Goal: Find specific page/section: Find specific page/section

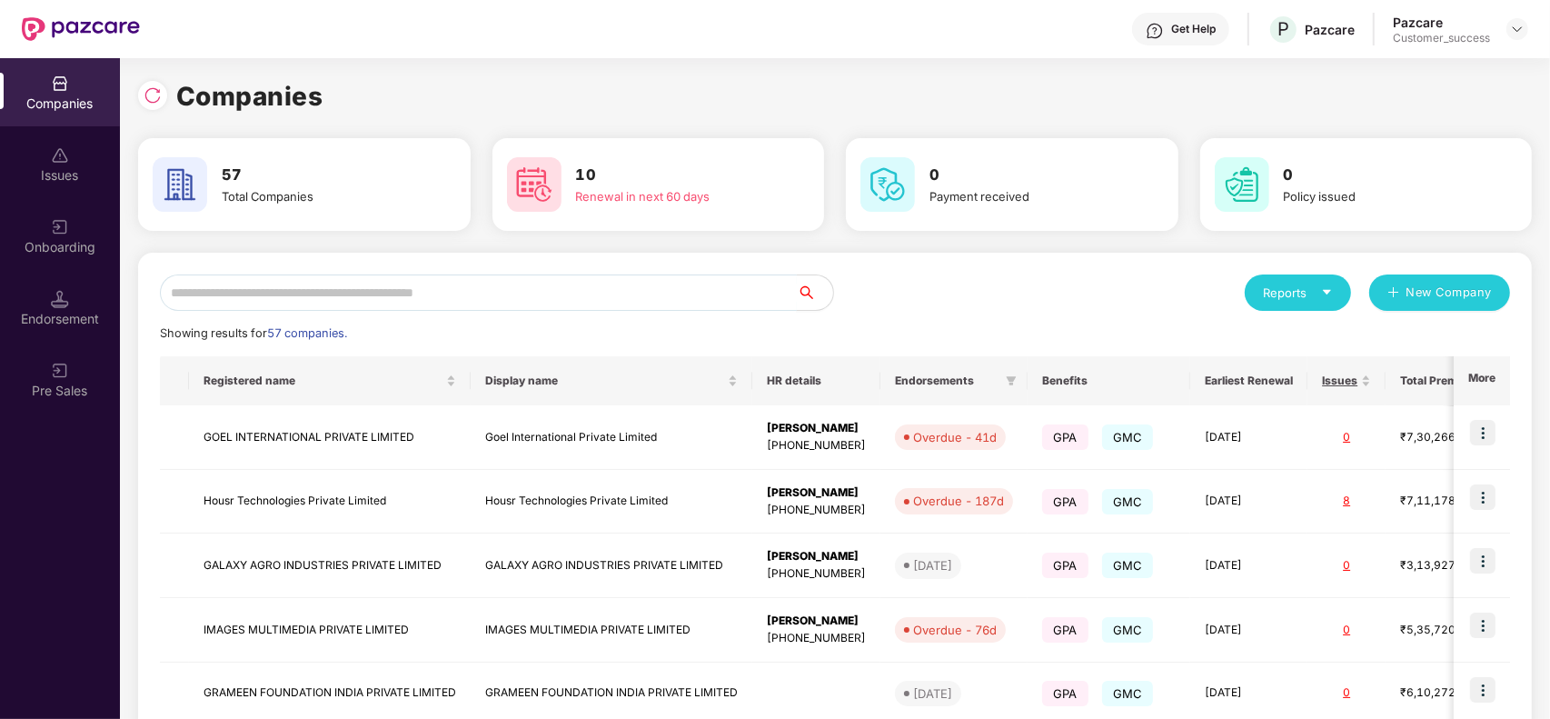
click at [595, 293] on input "text" at bounding box center [478, 292] width 637 height 36
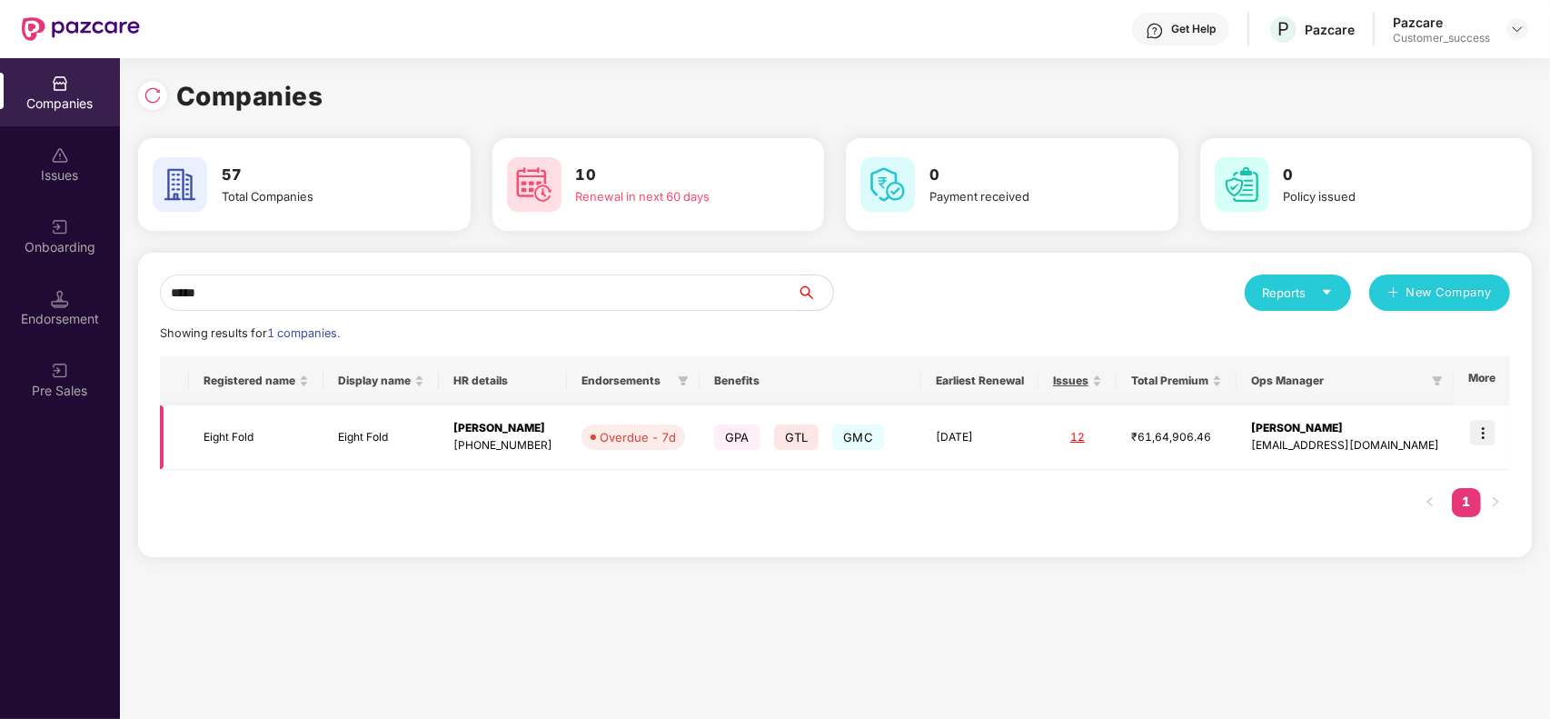
type input "*****"
click at [1488, 433] on img at bounding box center [1482, 432] width 25 height 25
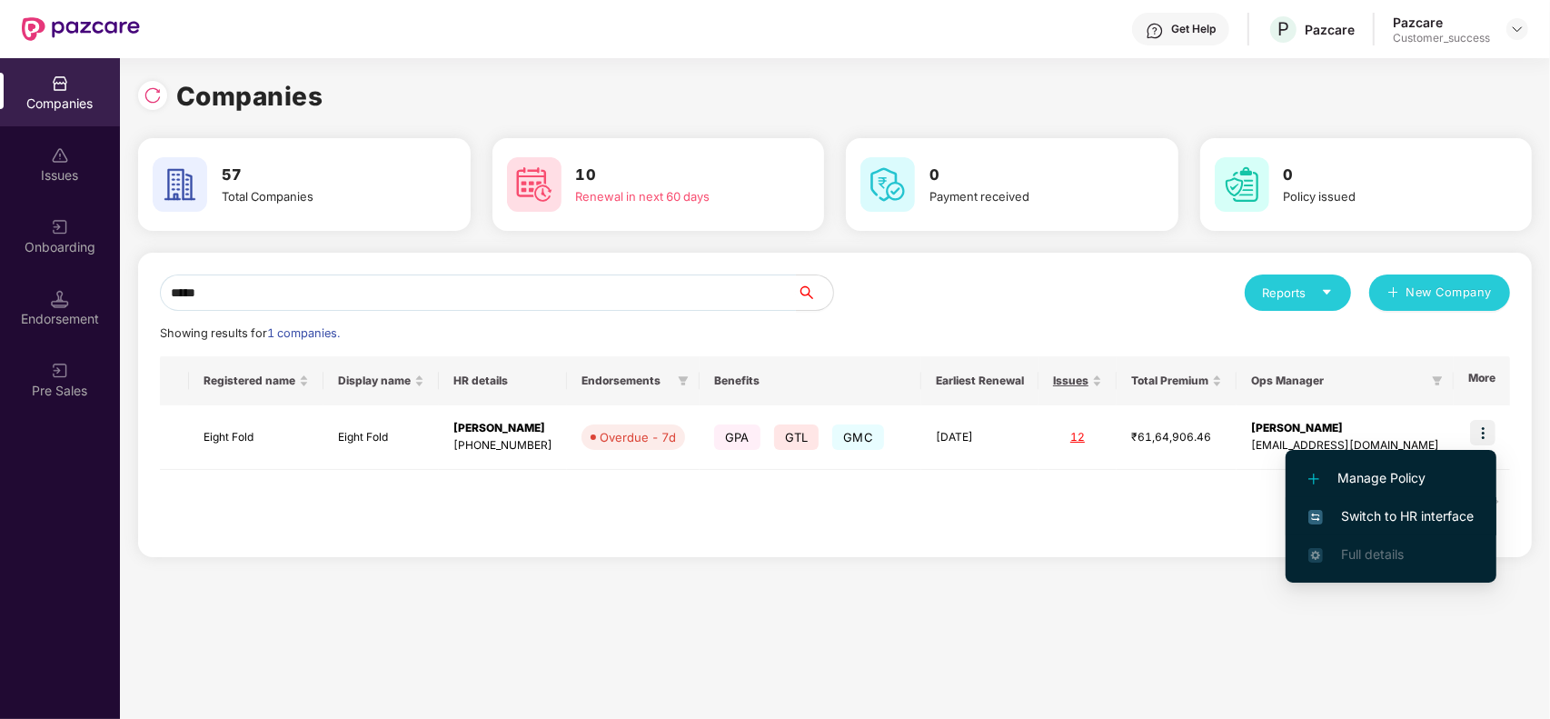
click at [1395, 512] on span "Switch to HR interface" at bounding box center [1390, 516] width 165 height 20
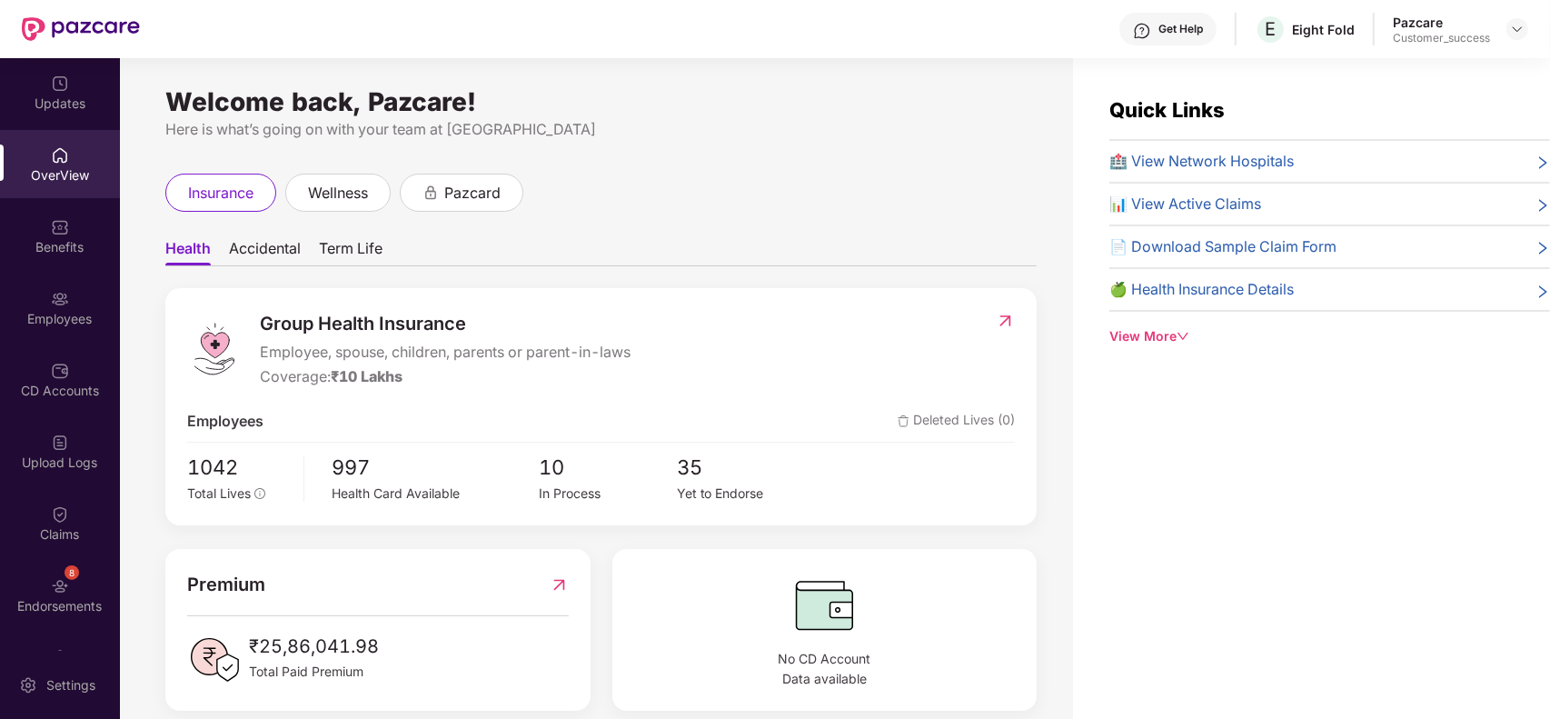
click at [60, 312] on div "Employees" at bounding box center [60, 319] width 120 height 18
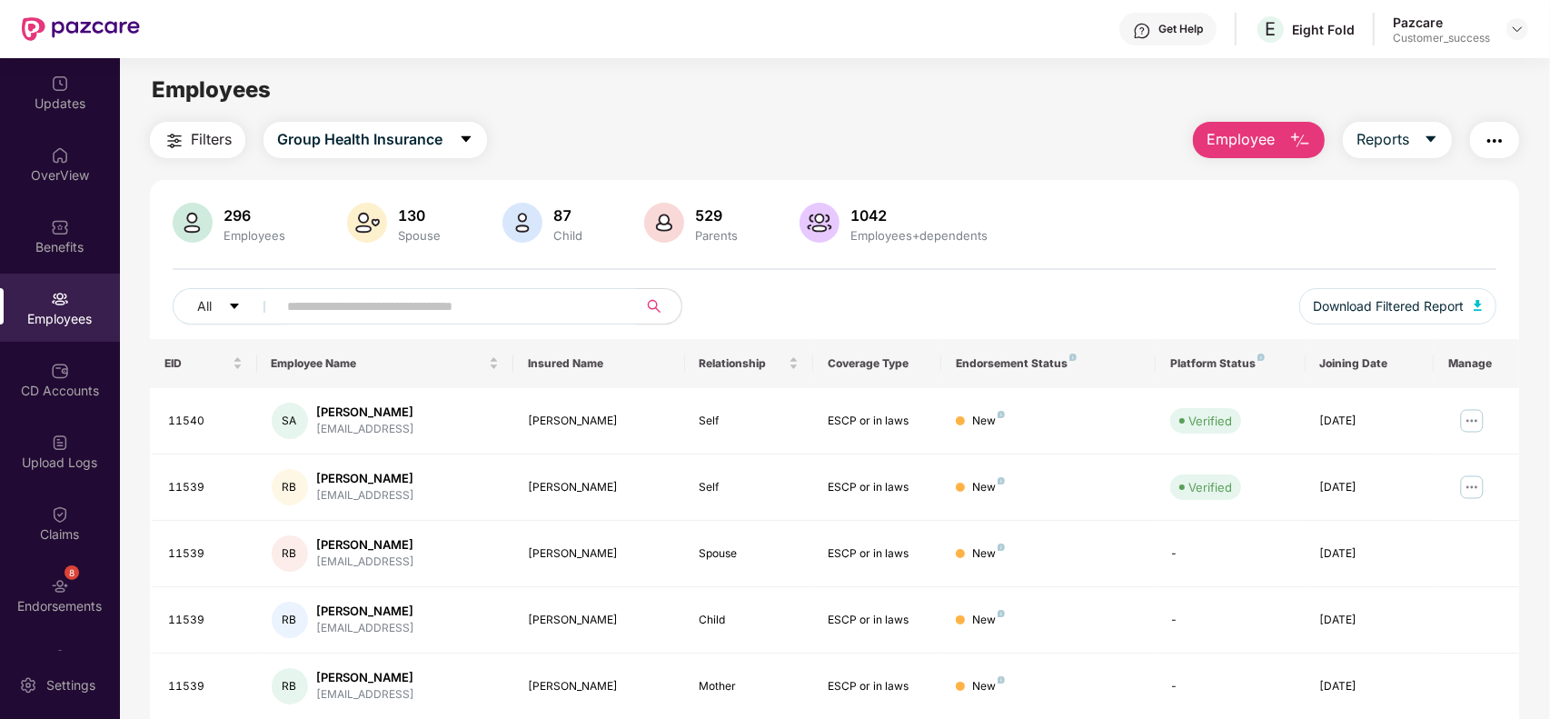
click at [1219, 137] on span "Employee" at bounding box center [1241, 139] width 68 height 23
click at [1059, 296] on div "All Download Filtered Report" at bounding box center [835, 313] width 1324 height 51
click at [1475, 307] on img "button" at bounding box center [1478, 305] width 9 height 11
click at [1252, 151] on button "Employee" at bounding box center [1259, 140] width 132 height 36
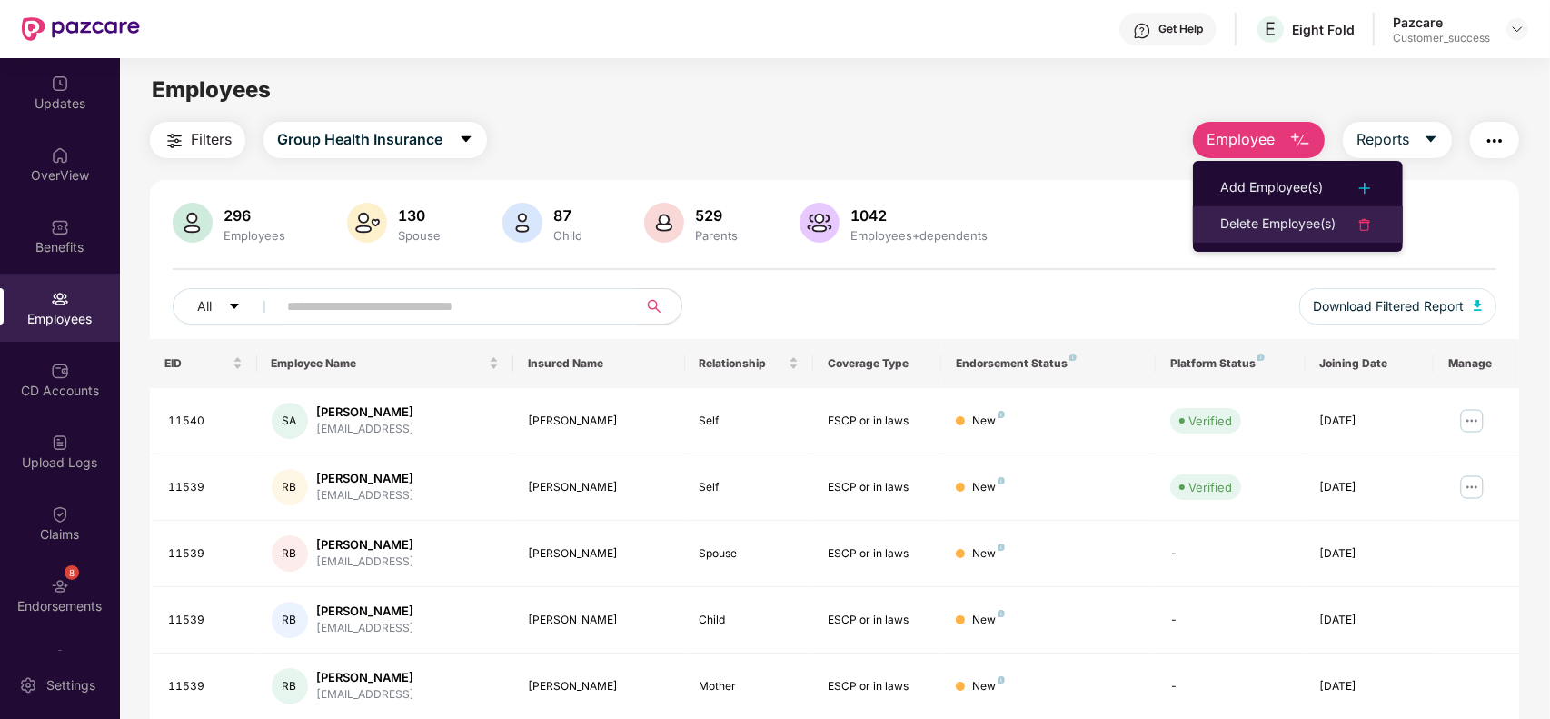
click at [1242, 236] on li "Delete Employee(s)" at bounding box center [1298, 224] width 210 height 36
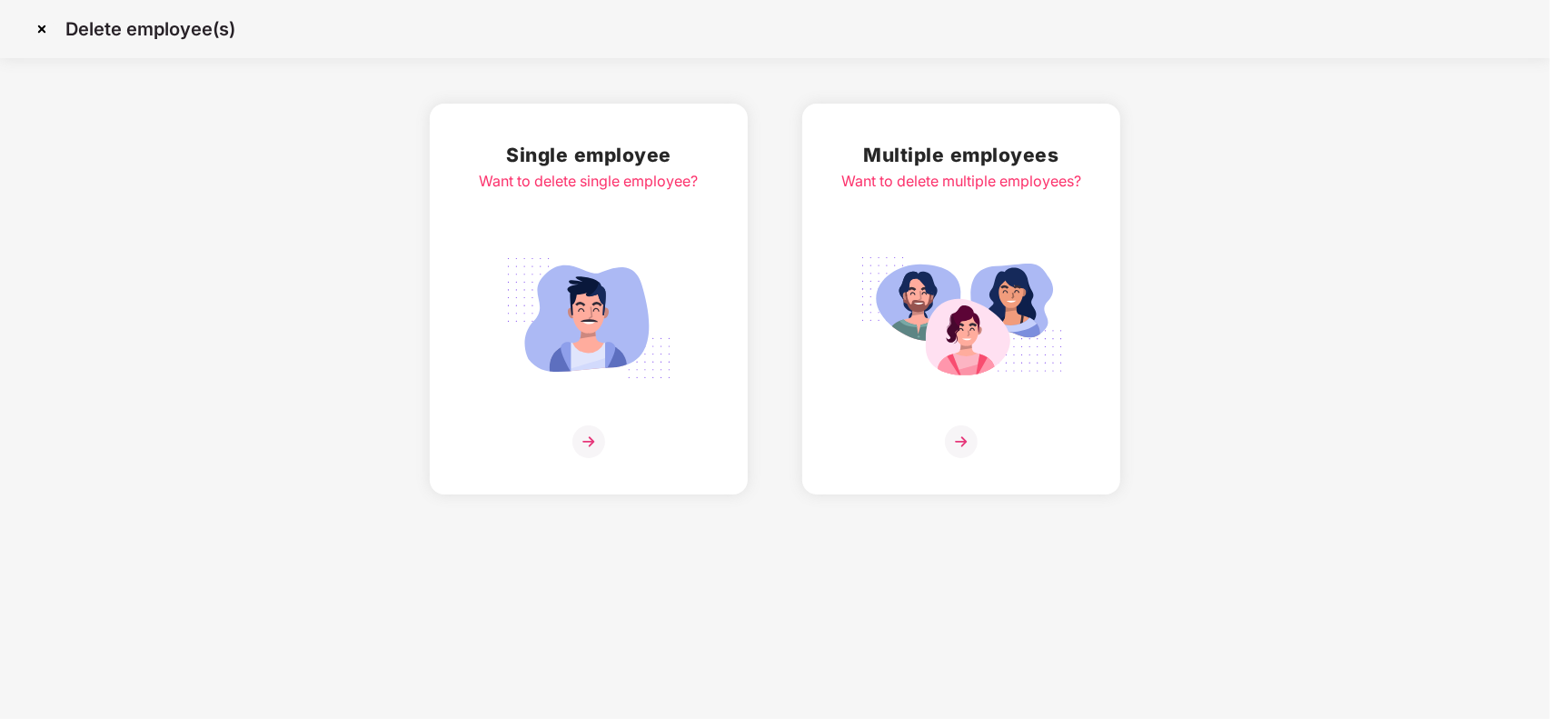
click at [1007, 279] on img at bounding box center [962, 318] width 204 height 142
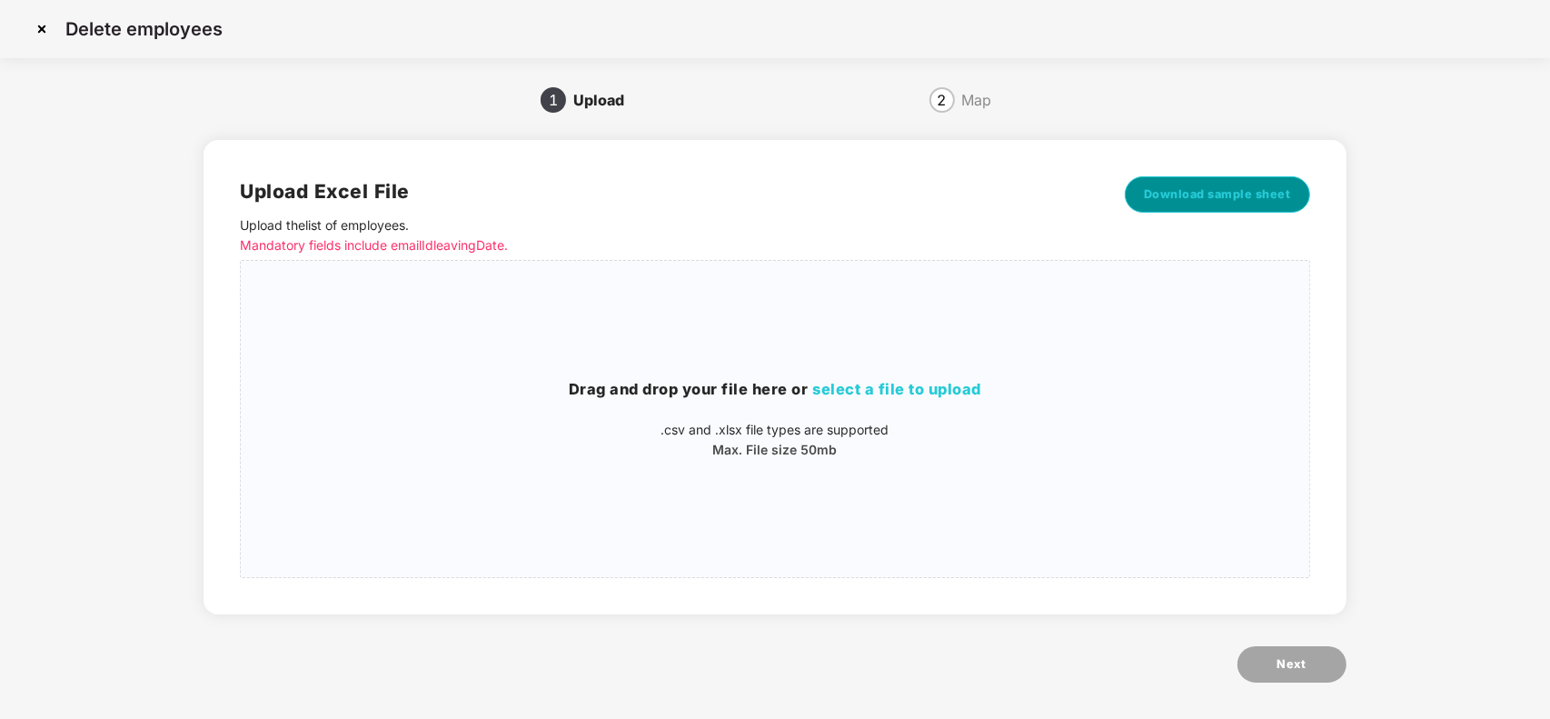
click at [1165, 196] on span "Download sample sheet" at bounding box center [1217, 194] width 147 height 18
click at [1029, 378] on h3 "Drag and drop your file here or select a file to upload" at bounding box center [775, 390] width 1068 height 24
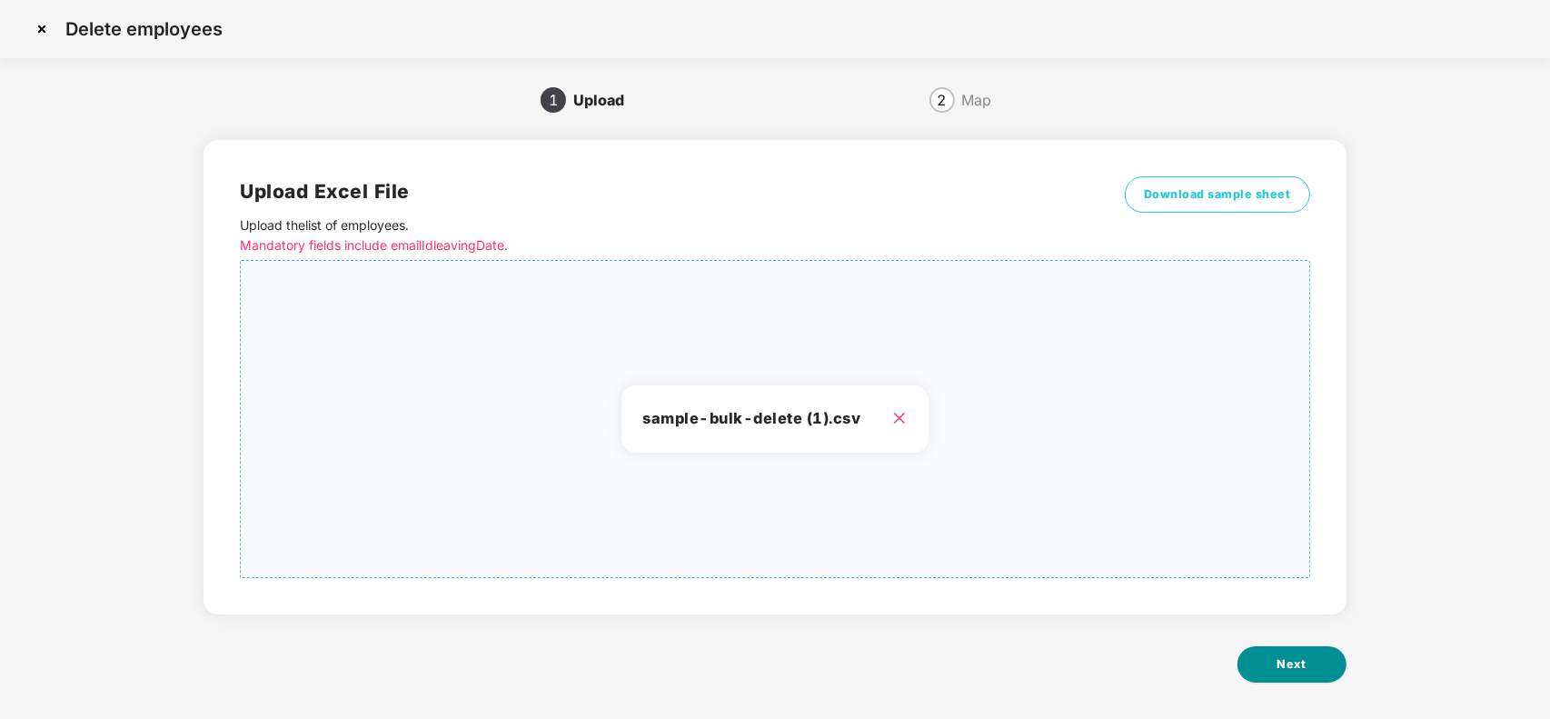
click at [1329, 651] on button "Next" at bounding box center [1291, 664] width 109 height 36
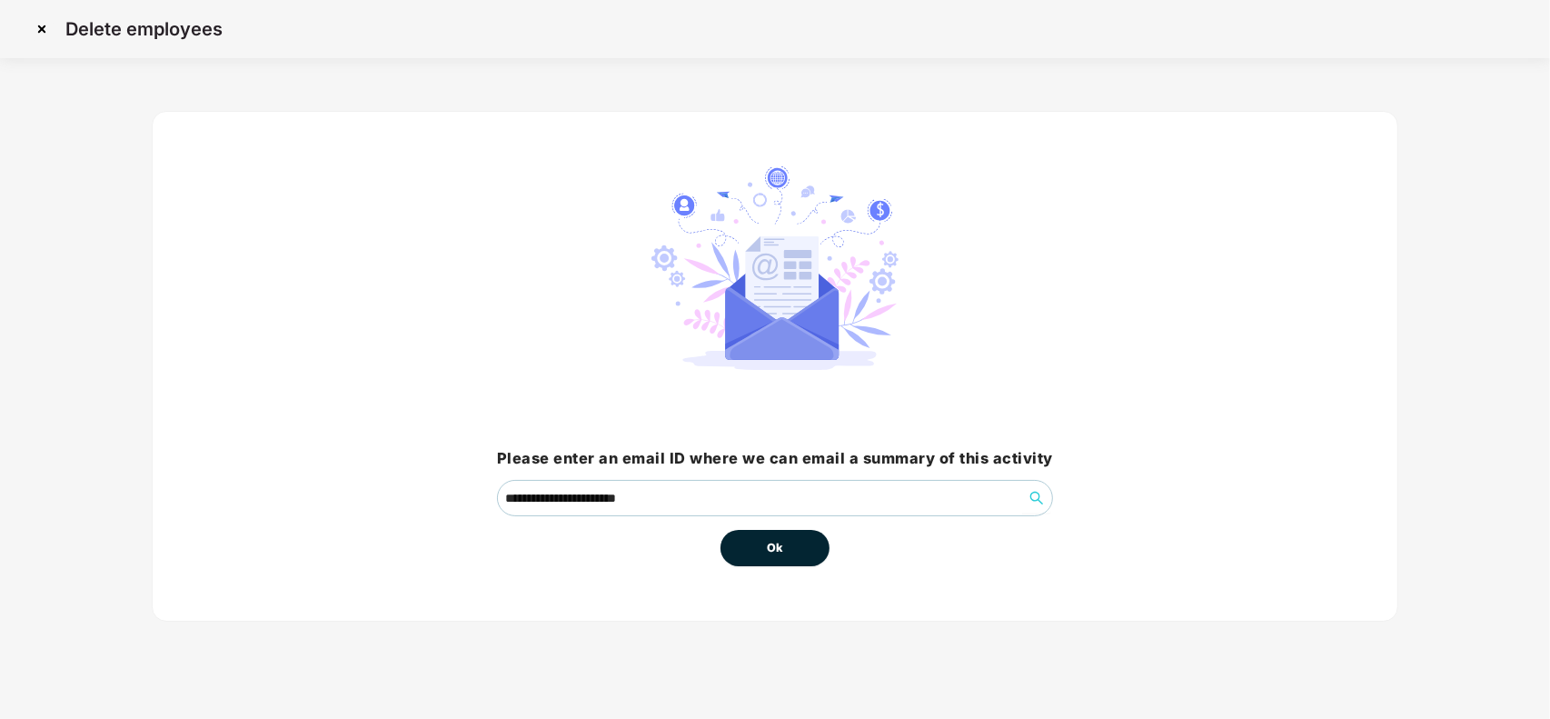
click at [788, 571] on div "**********" at bounding box center [775, 366] width 1247 height 511
click at [801, 547] on button "Ok" at bounding box center [775, 548] width 109 height 36
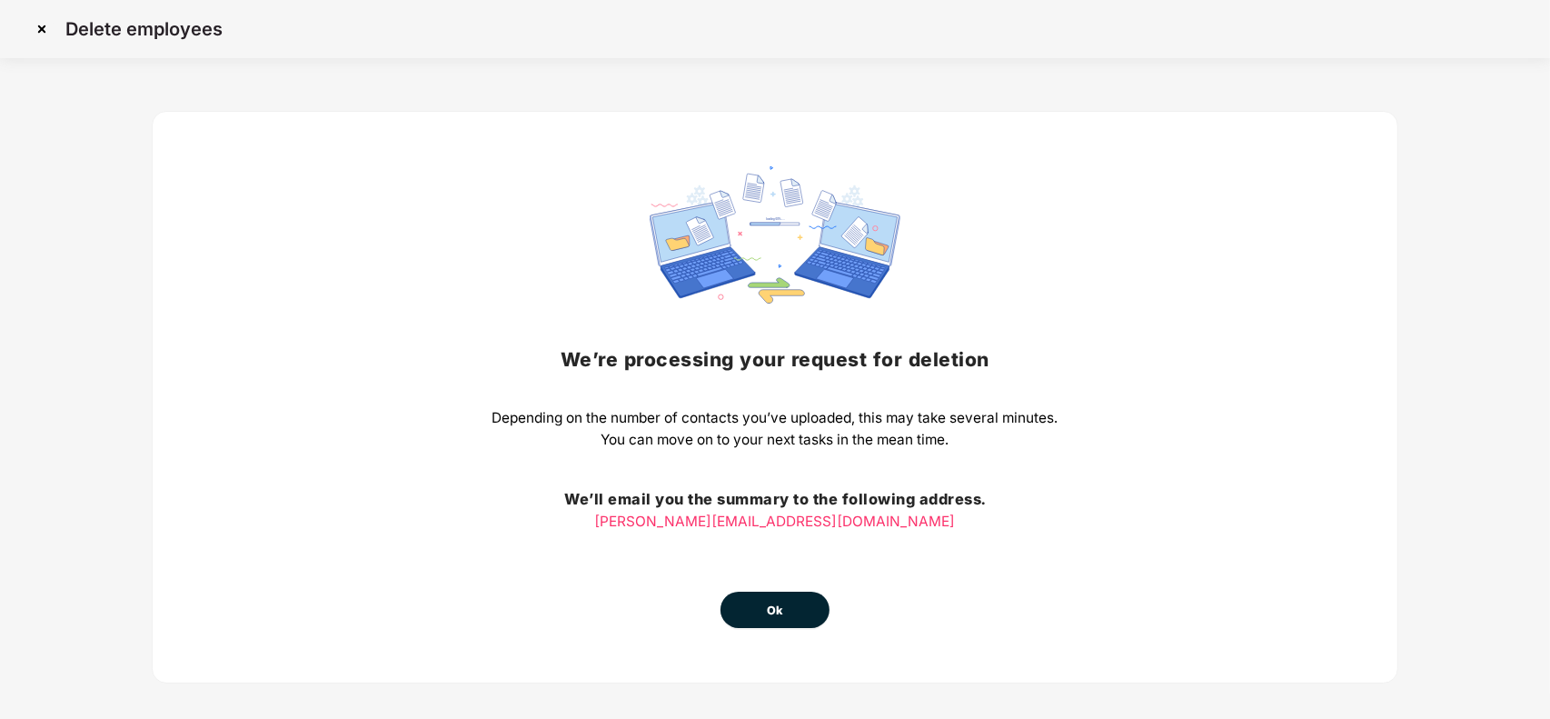
click at [43, 28] on img at bounding box center [41, 29] width 29 height 29
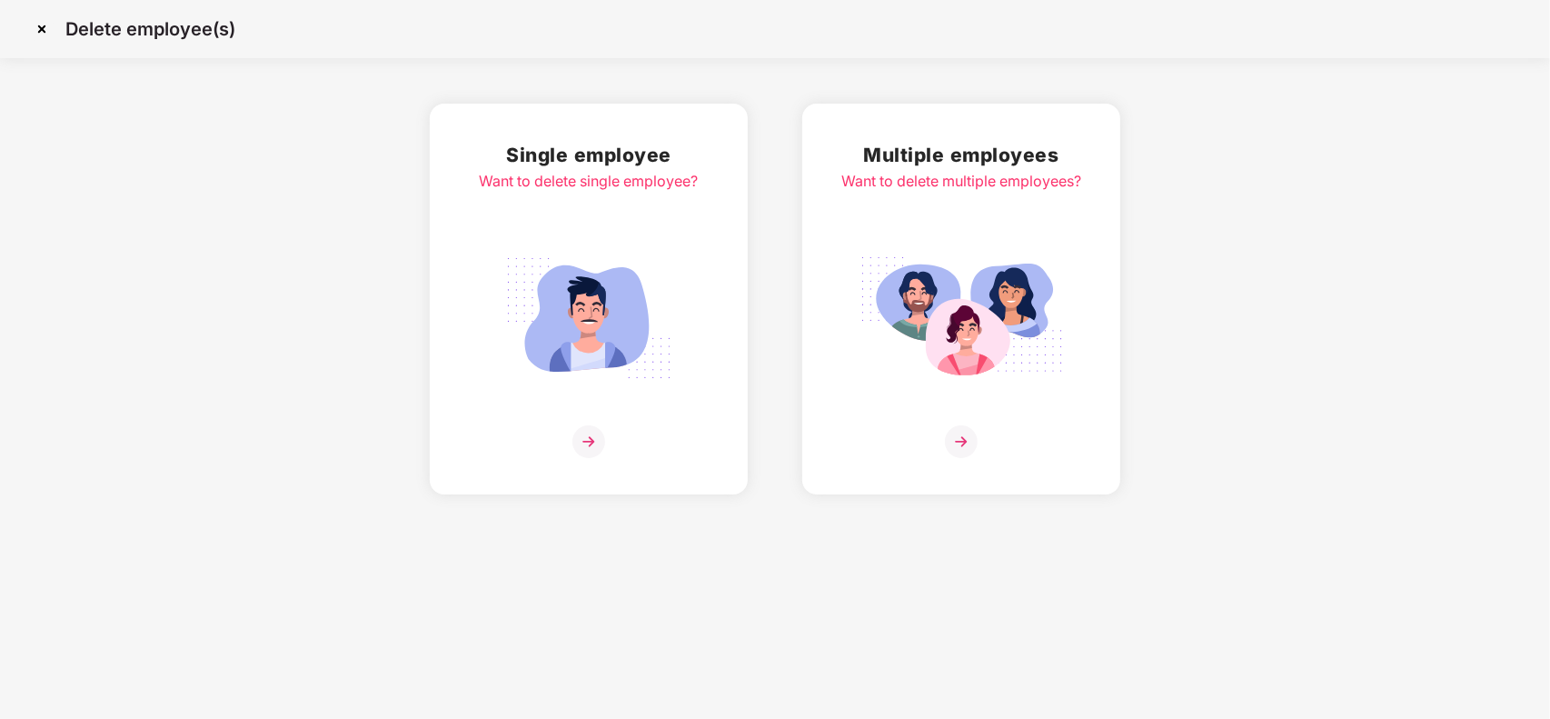
click at [45, 37] on img at bounding box center [41, 29] width 29 height 29
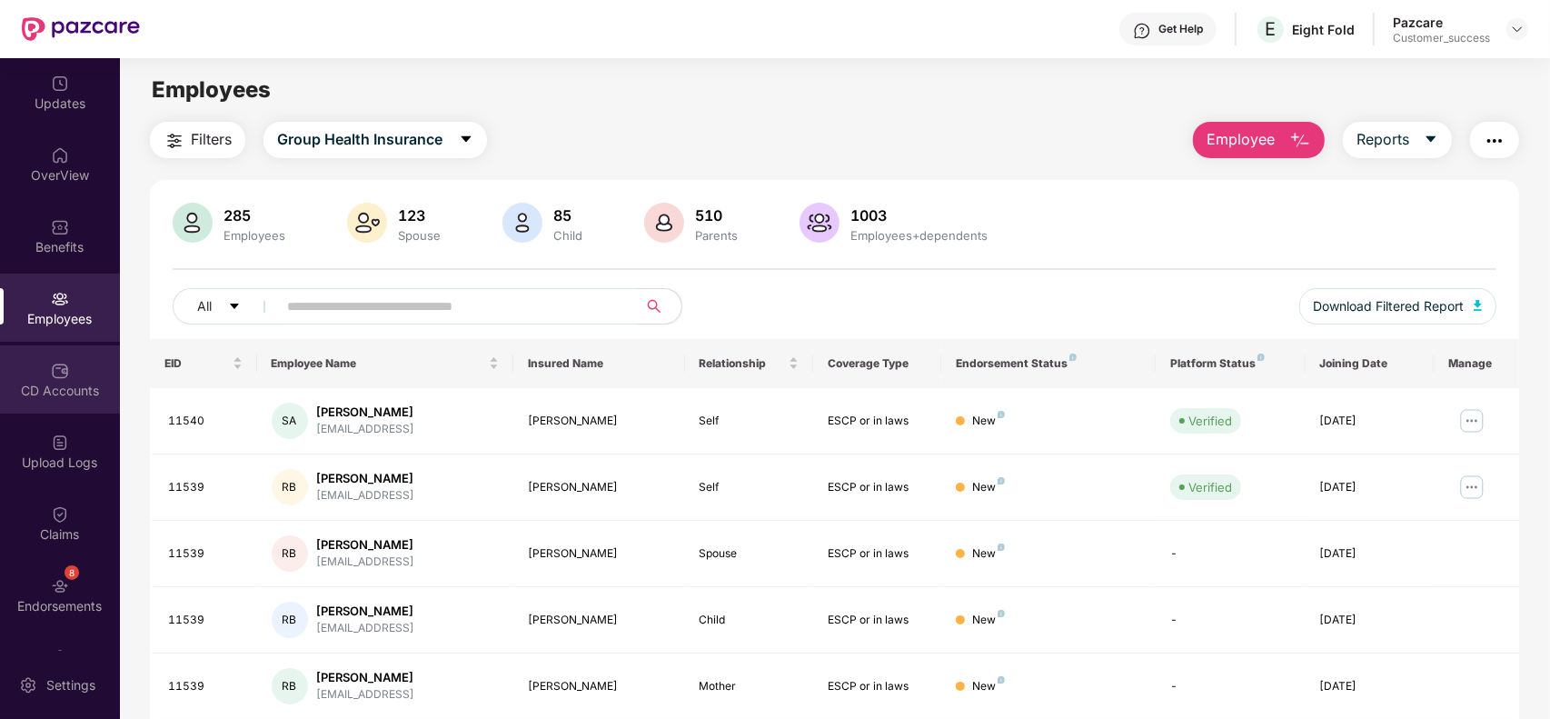
click at [69, 386] on div "CD Accounts" at bounding box center [60, 391] width 120 height 18
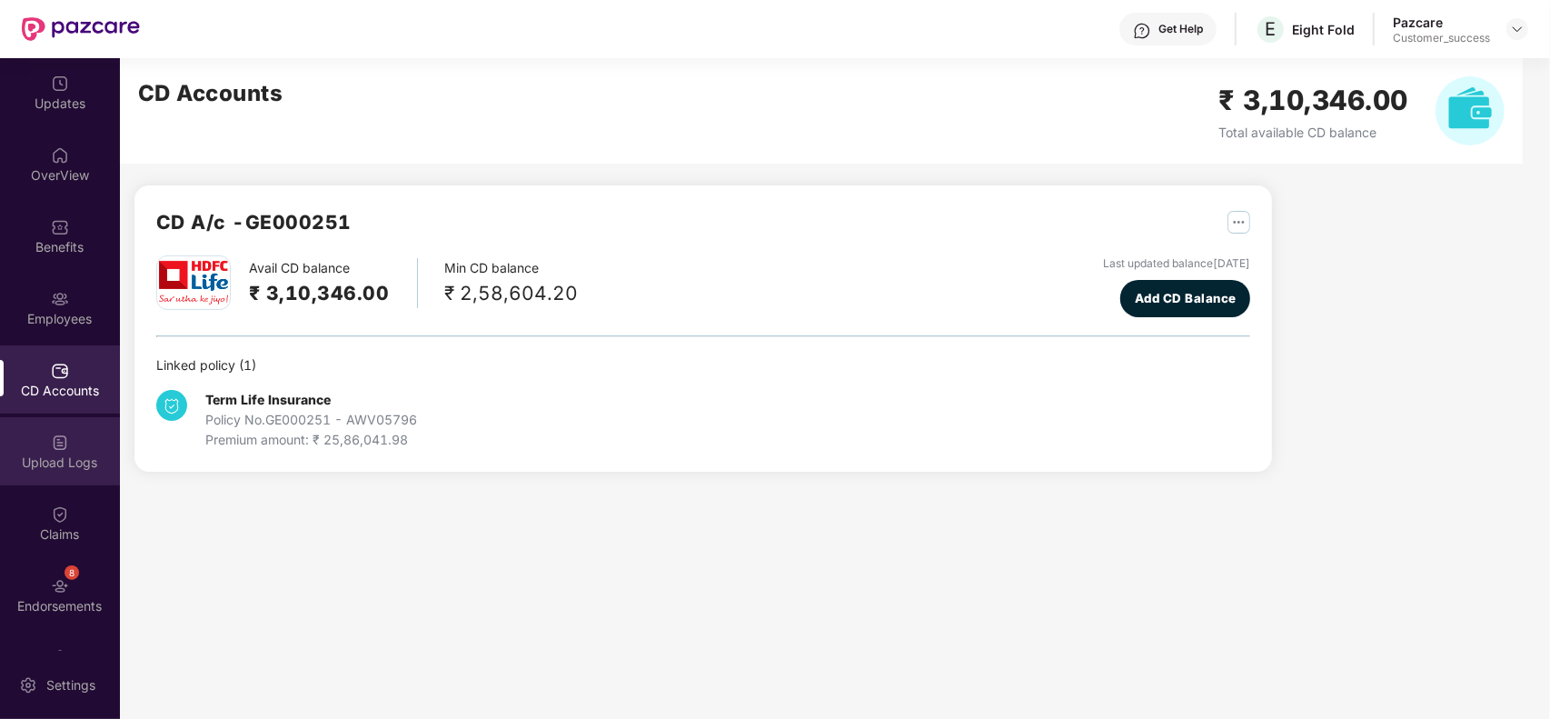
click at [68, 450] on div "Upload Logs" at bounding box center [60, 451] width 120 height 68
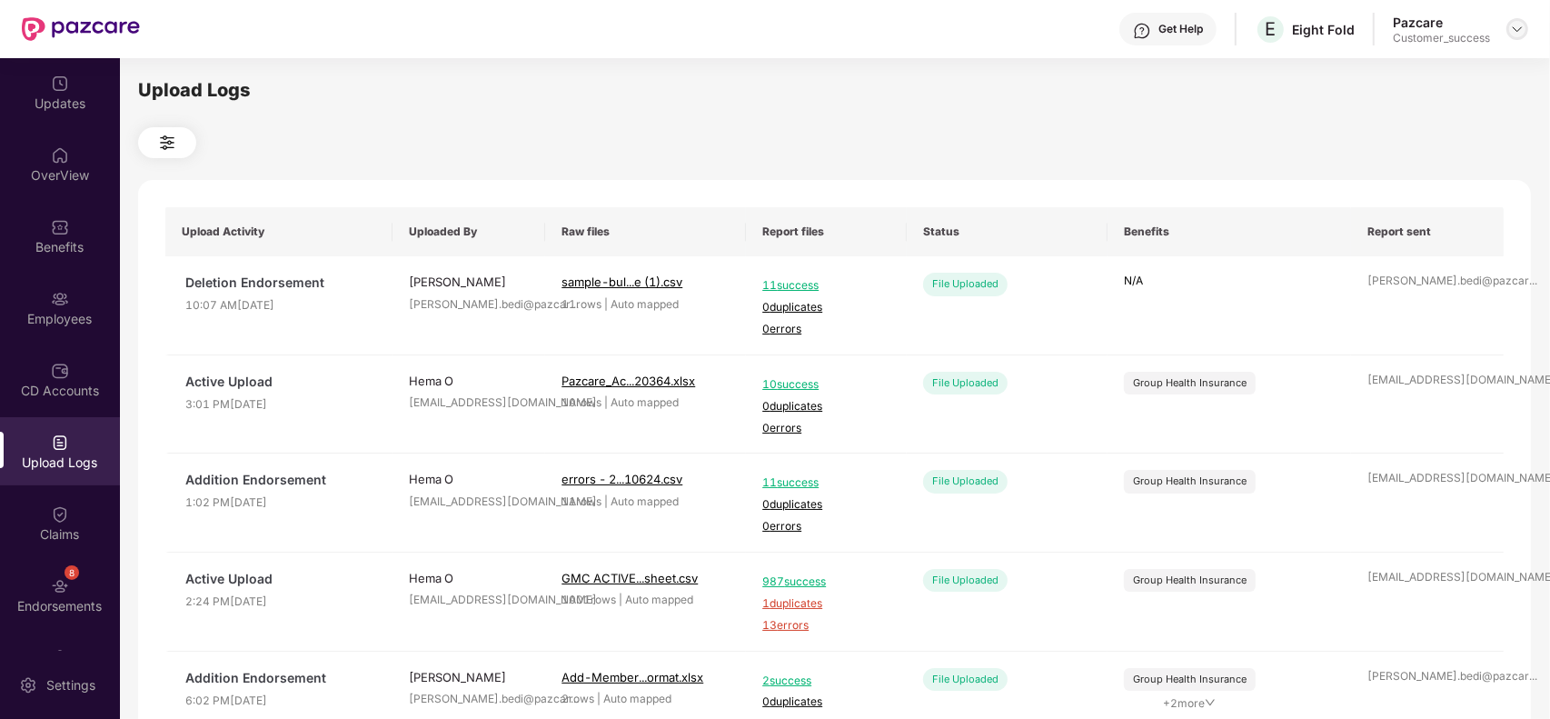
click at [1516, 35] on img at bounding box center [1517, 29] width 15 height 15
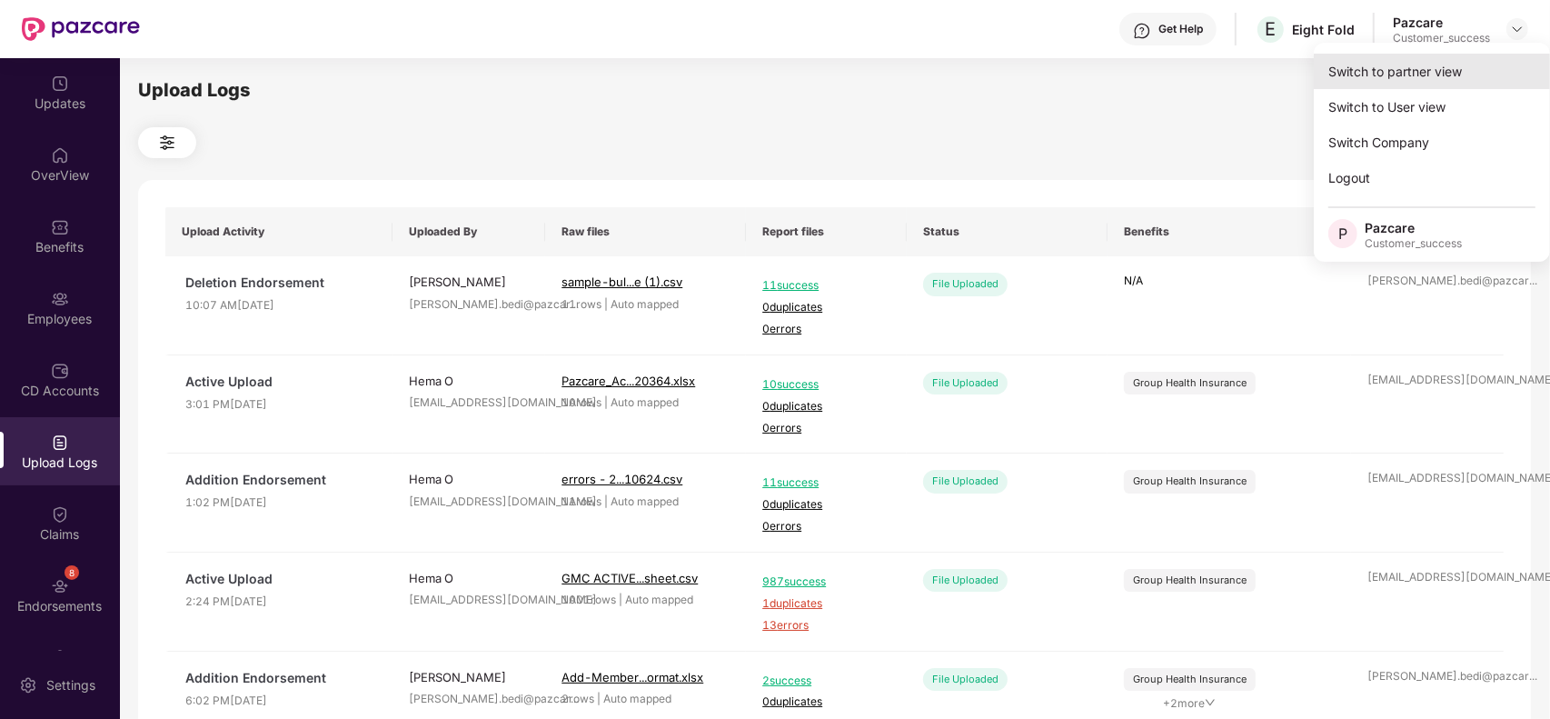
click at [1443, 80] on div "Switch to partner view" at bounding box center [1432, 71] width 236 height 35
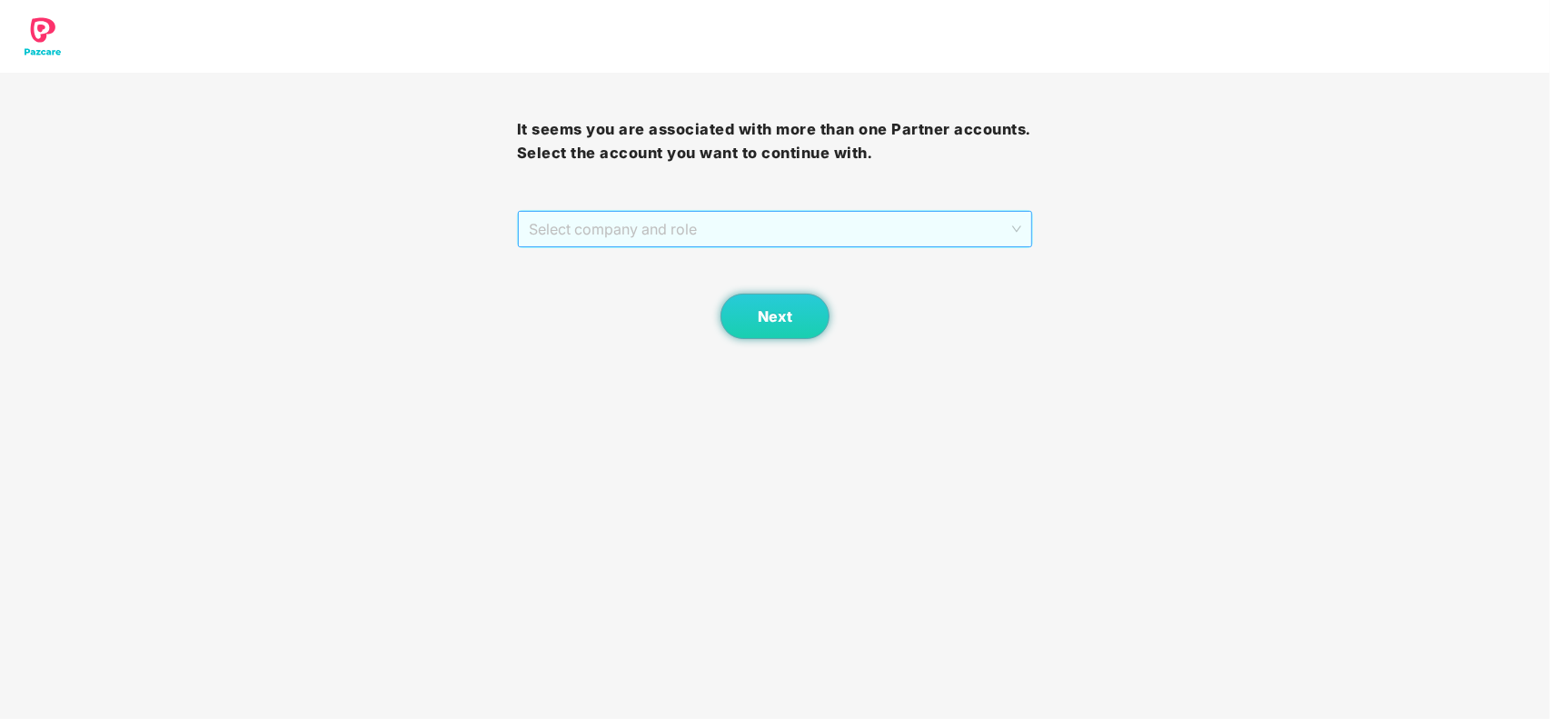
click at [975, 234] on span "Select company and role" at bounding box center [775, 229] width 493 height 35
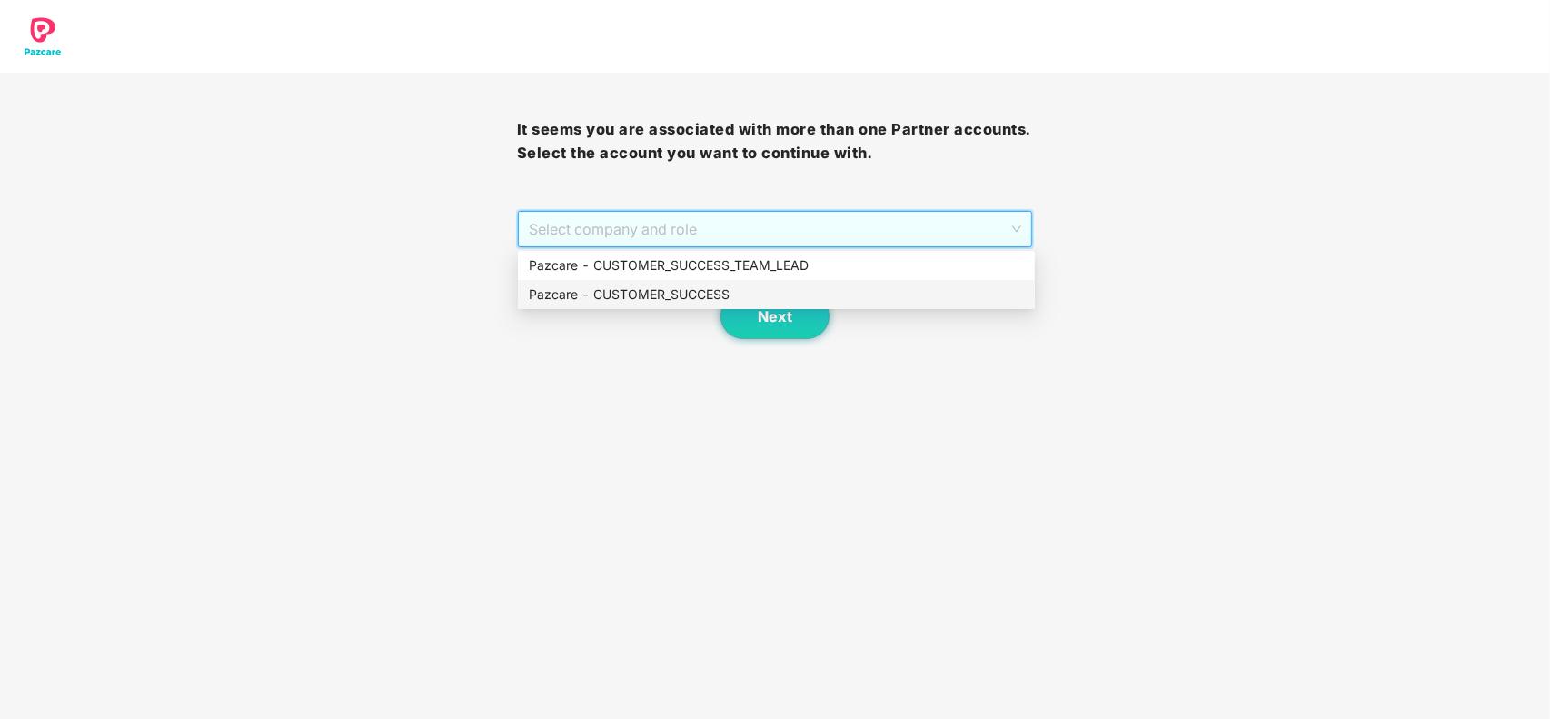
click at [859, 284] on div "Pazcare - CUSTOMER_SUCCESS" at bounding box center [776, 294] width 495 height 20
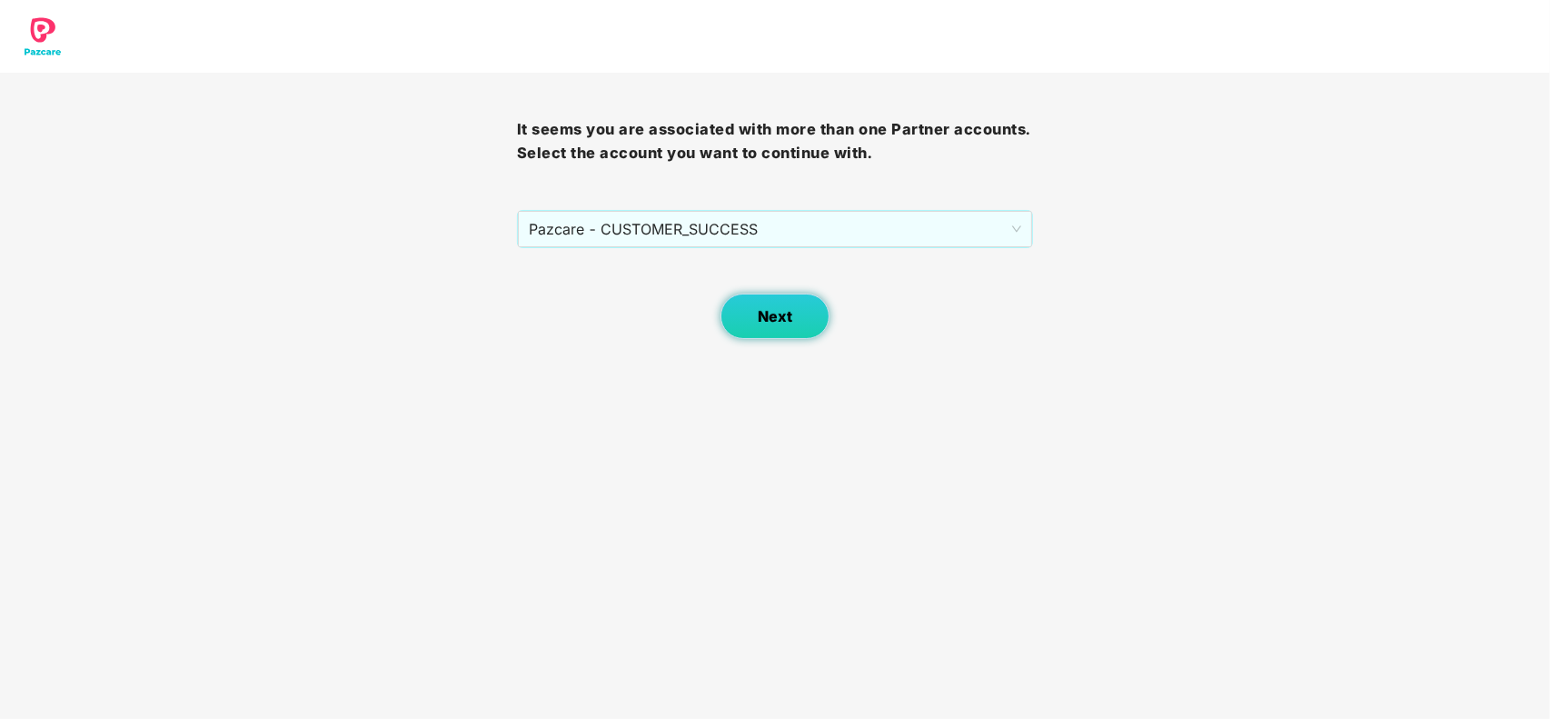
click at [804, 301] on button "Next" at bounding box center [775, 315] width 109 height 45
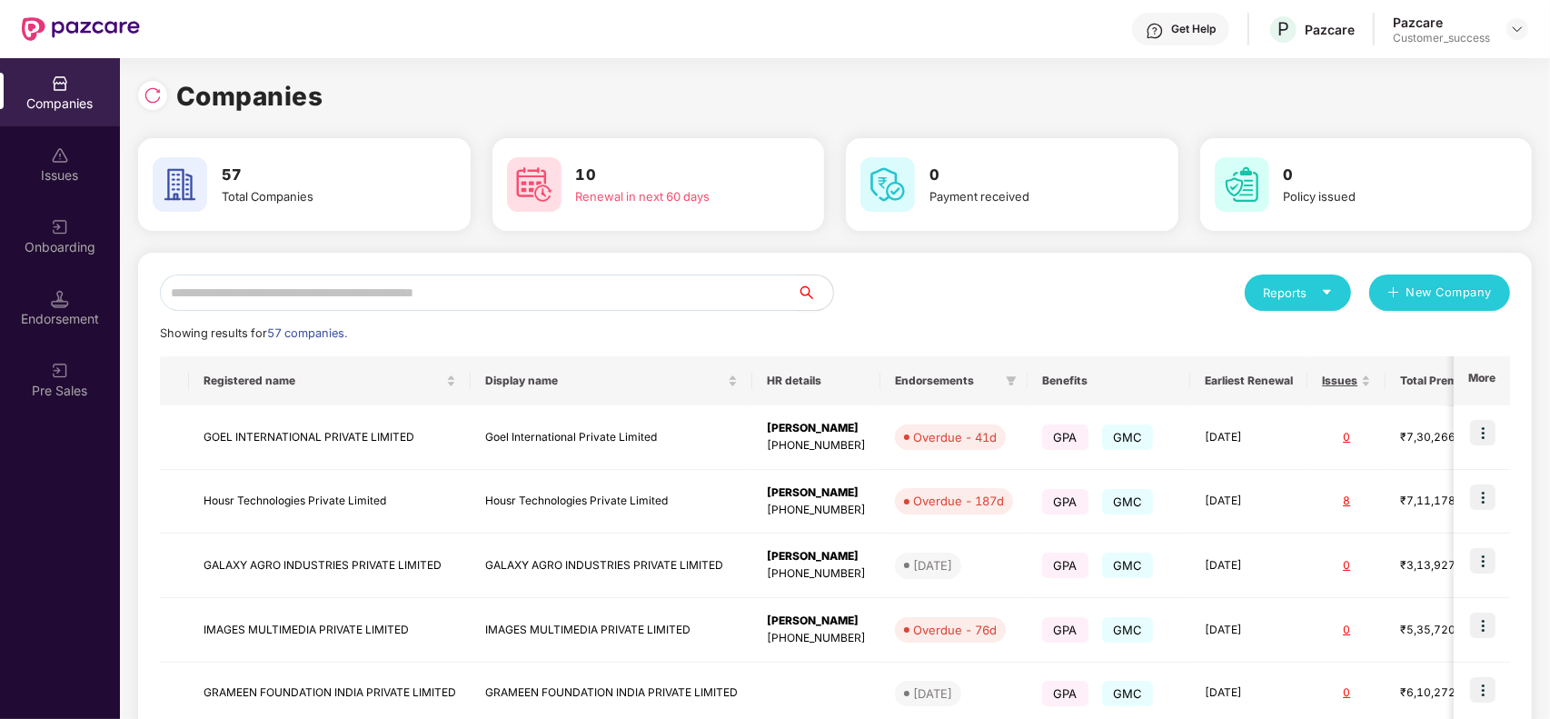
click at [592, 319] on div "Reports New Company Showing results for 57 companies. Registered name Display n…" at bounding box center [835, 692] width 1350 height 837
click at [548, 297] on input "text" at bounding box center [478, 292] width 637 height 36
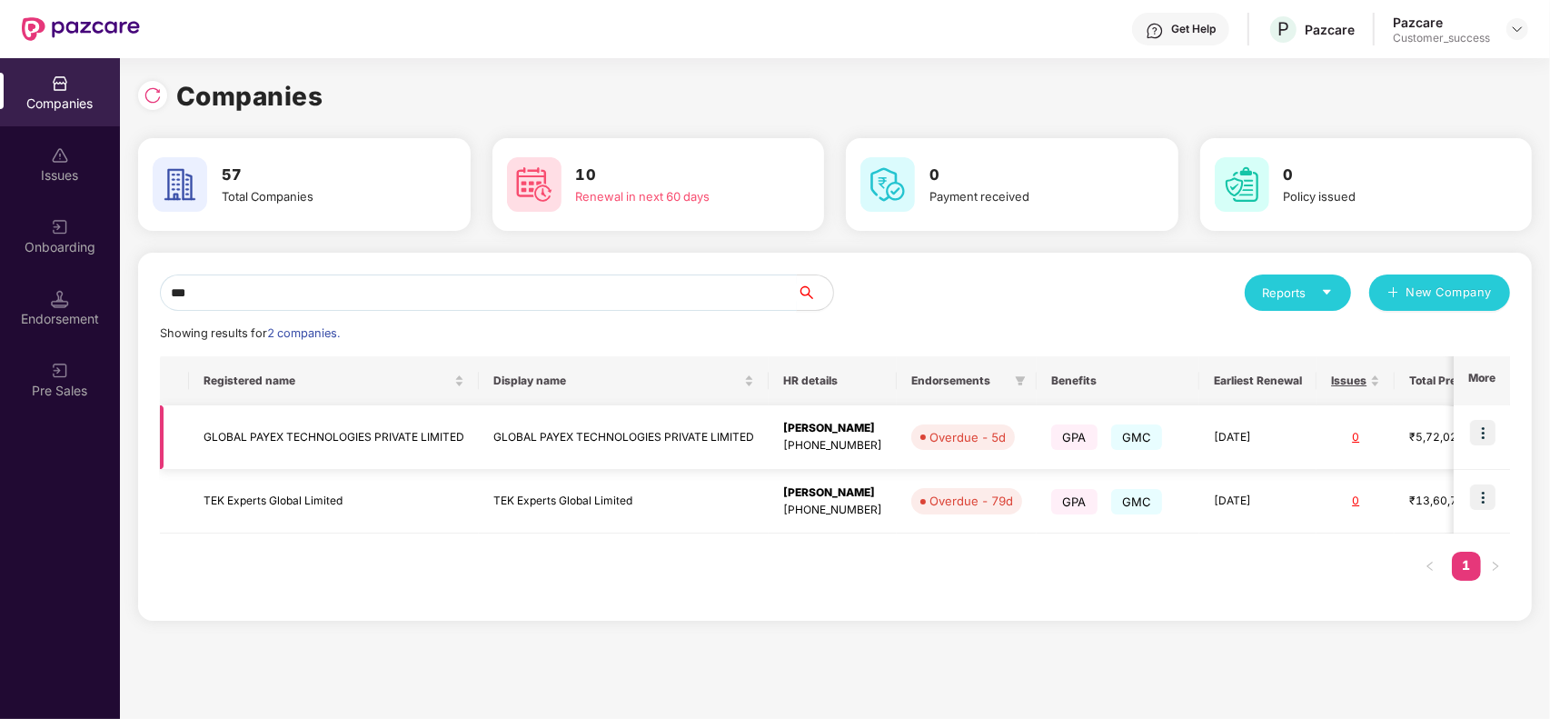
type input "***"
click at [556, 448] on td "GLOBAL PAYEX TECHNOLOGIES PRIVATE LIMITED" at bounding box center [624, 437] width 290 height 65
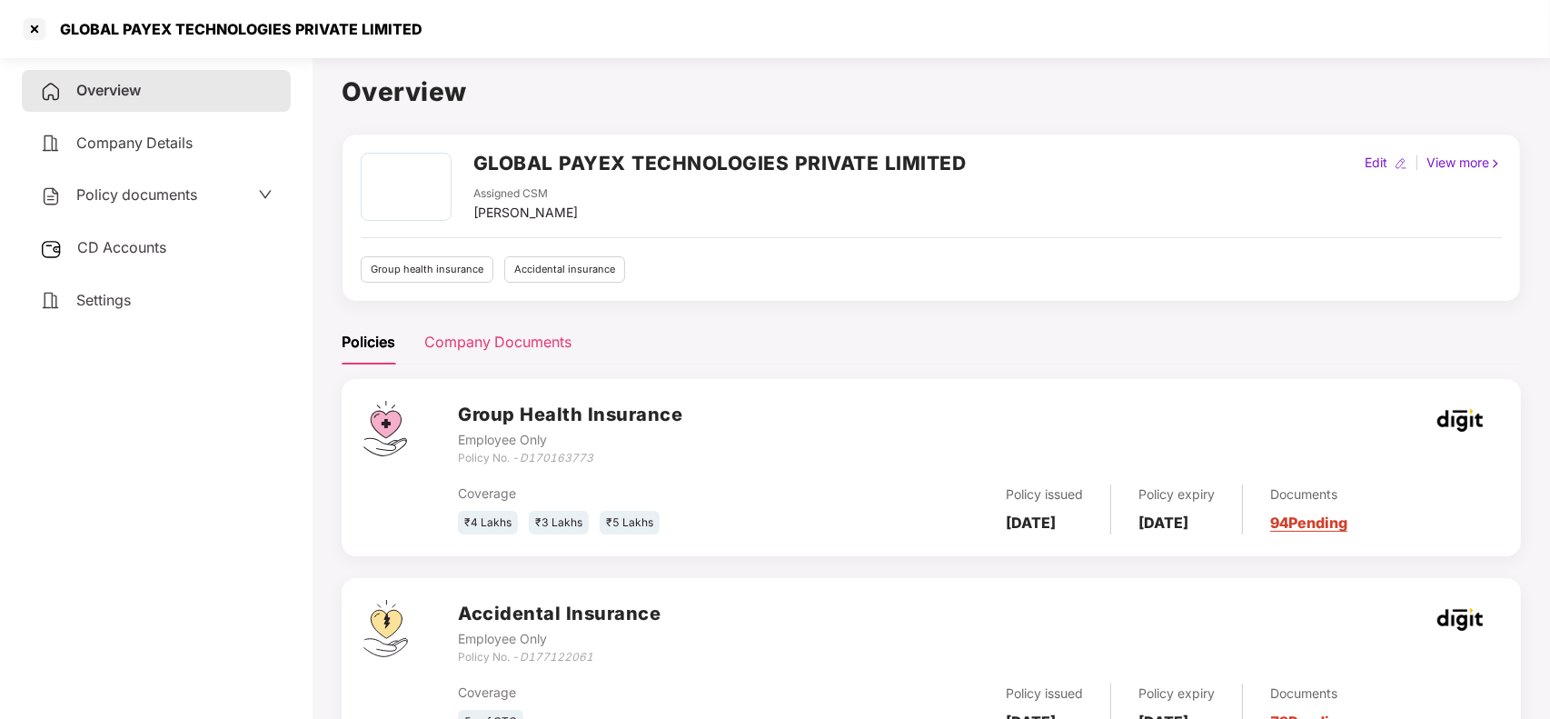
click at [509, 337] on div "Company Documents" at bounding box center [497, 342] width 147 height 23
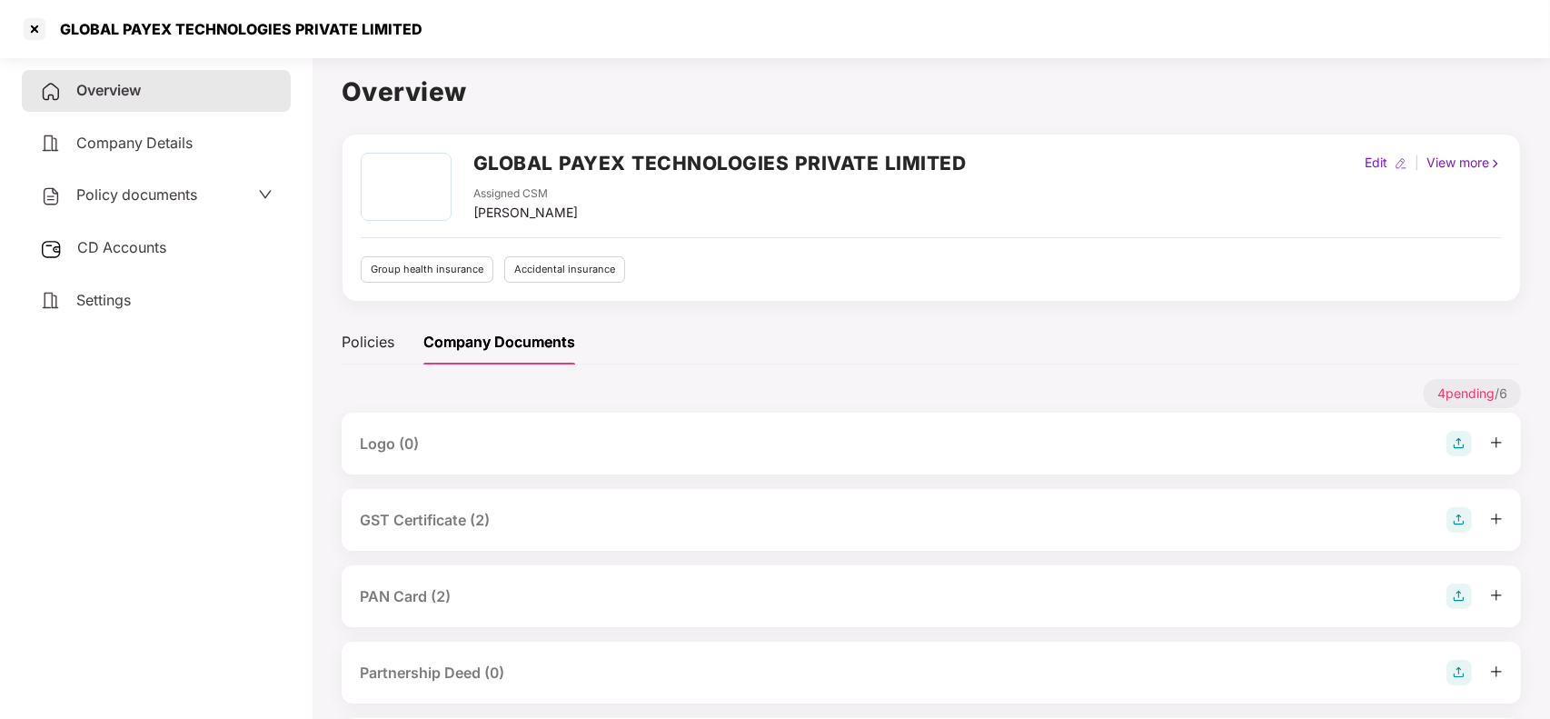
click at [470, 591] on div "PAN Card (2)" at bounding box center [931, 595] width 1143 height 25
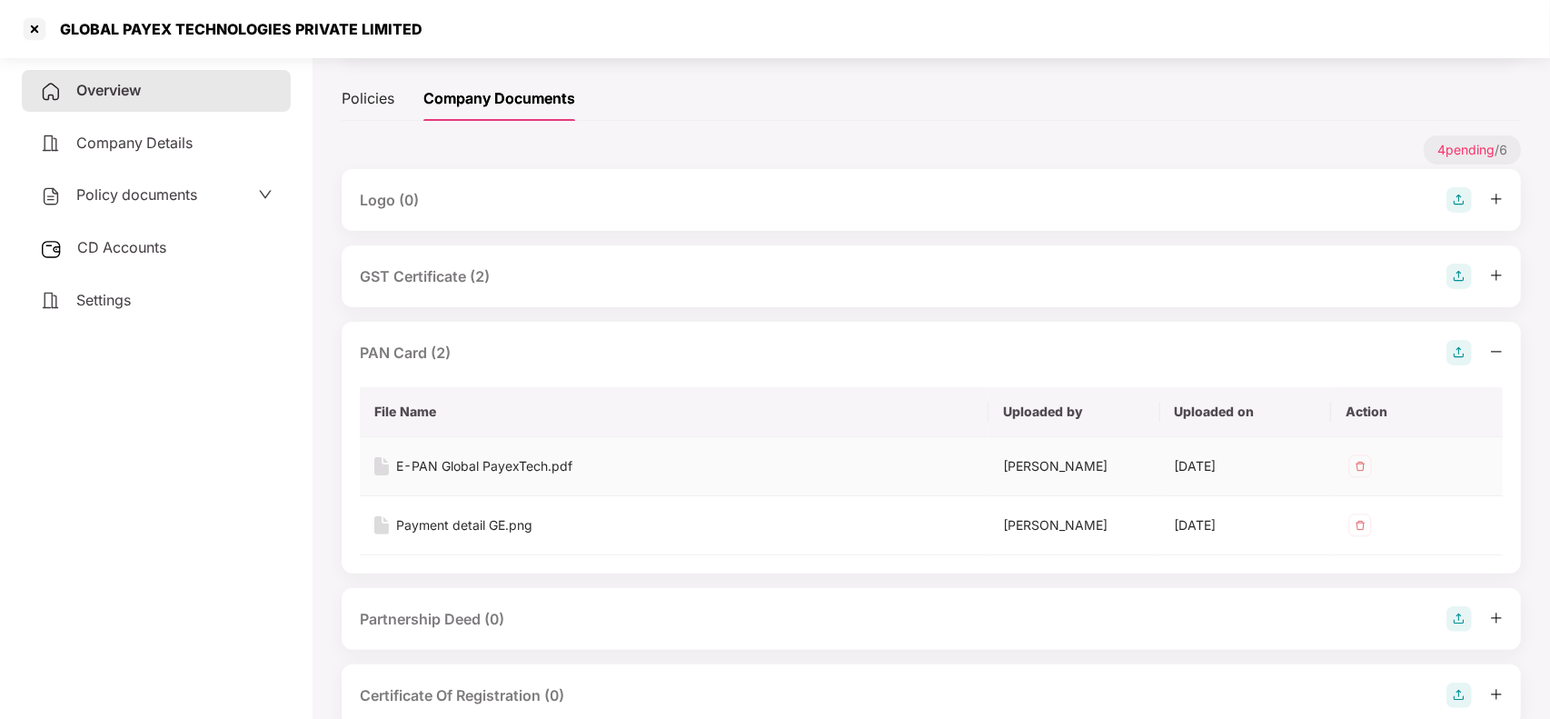
scroll to position [245, 0]
click at [482, 469] on div "E-PAN Global PayexTech.pdf" at bounding box center [484, 464] width 176 height 20
